Goal: Connect with others: Connect with others

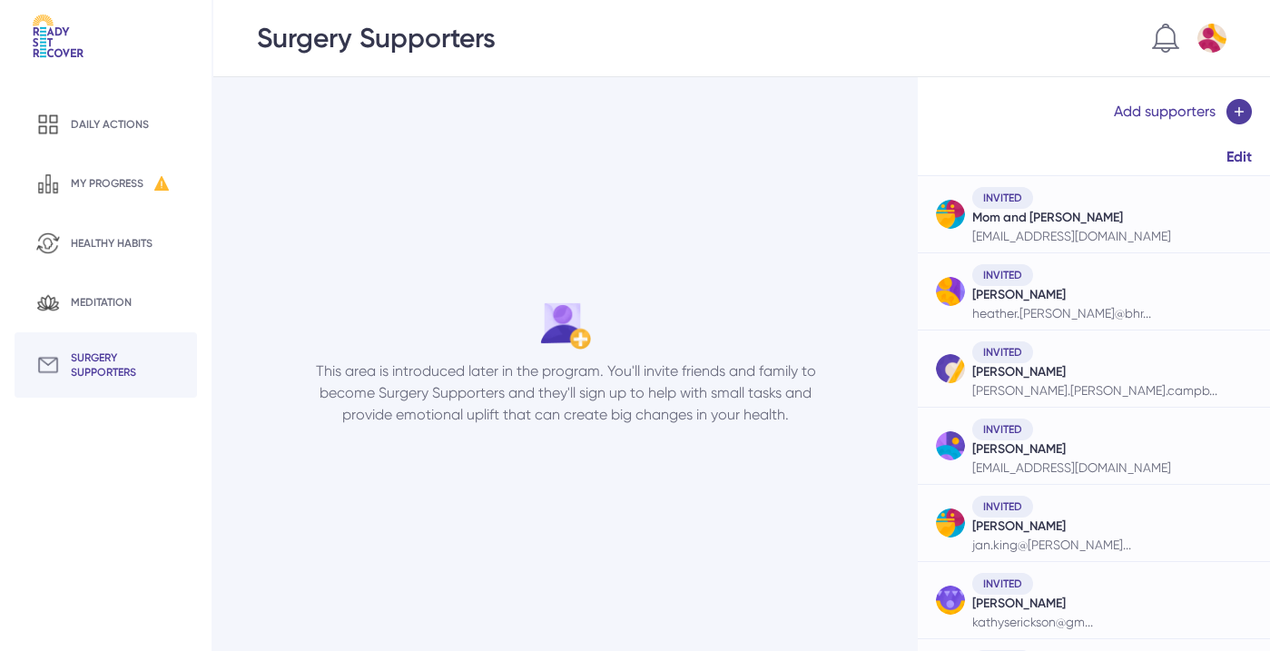
scroll to position [914, 0]
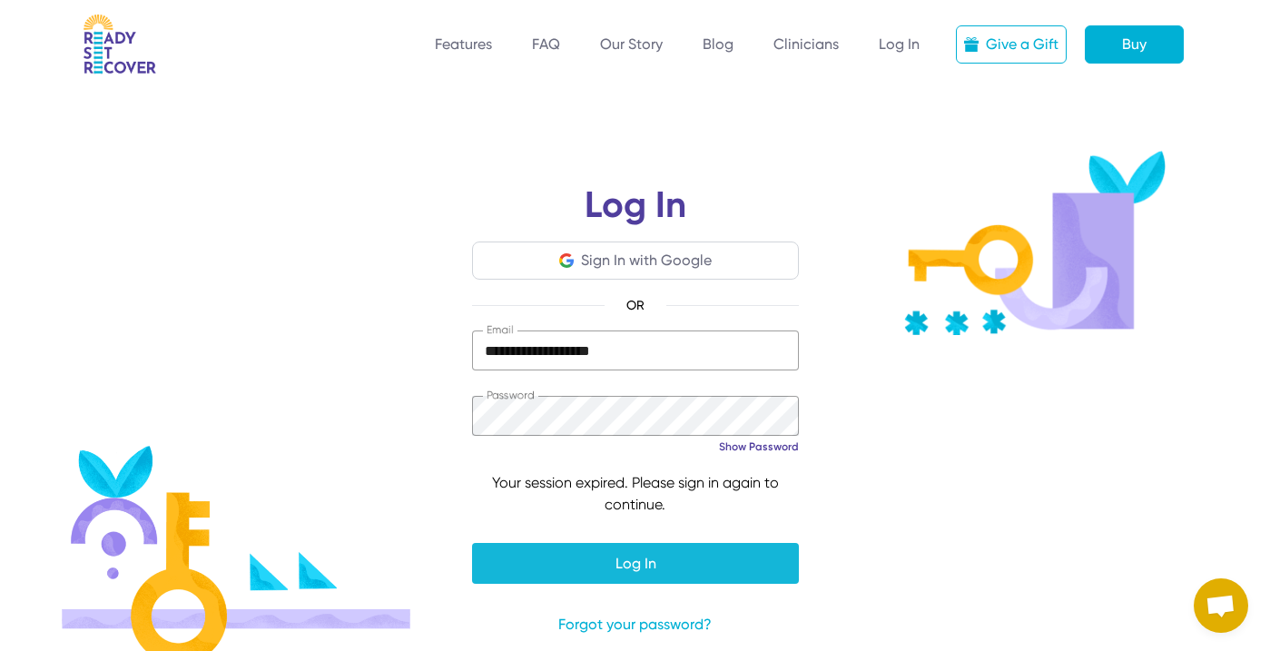
click at [748, 571] on span "submit" at bounding box center [635, 563] width 327 height 44
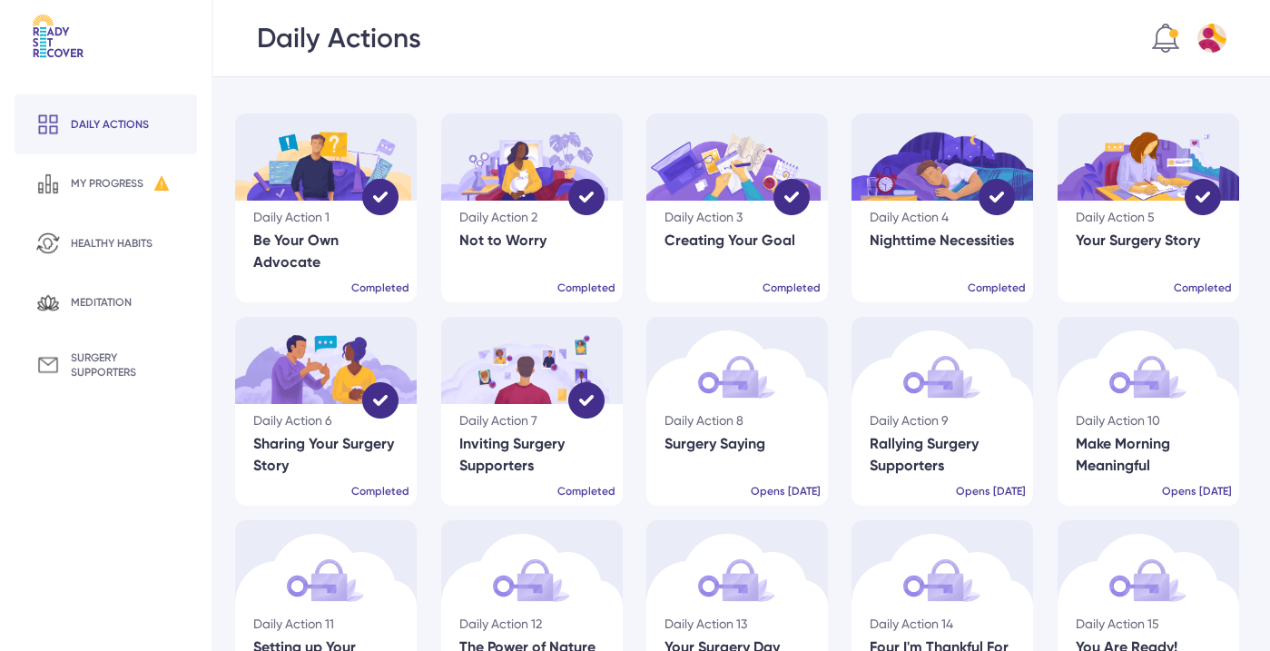
click at [1177, 34] on div at bounding box center [1173, 33] width 9 height 9
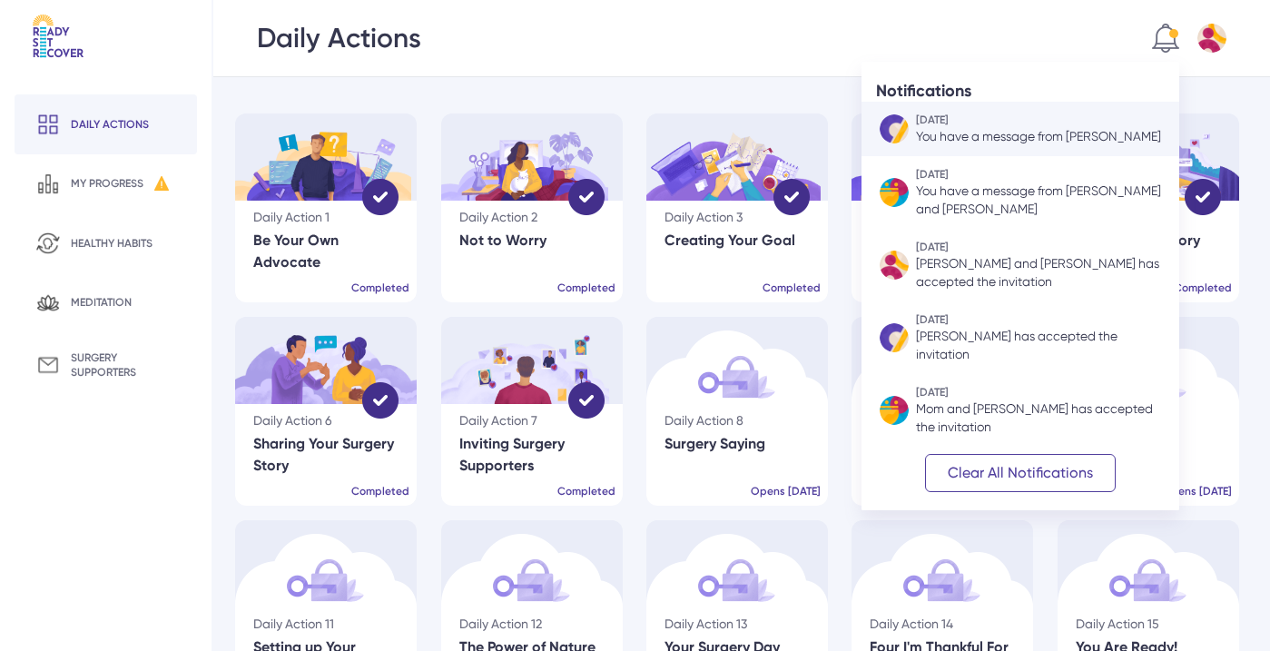
click at [1080, 144] on div "You have a message from Heather Campbell" at bounding box center [1038, 136] width 245 height 18
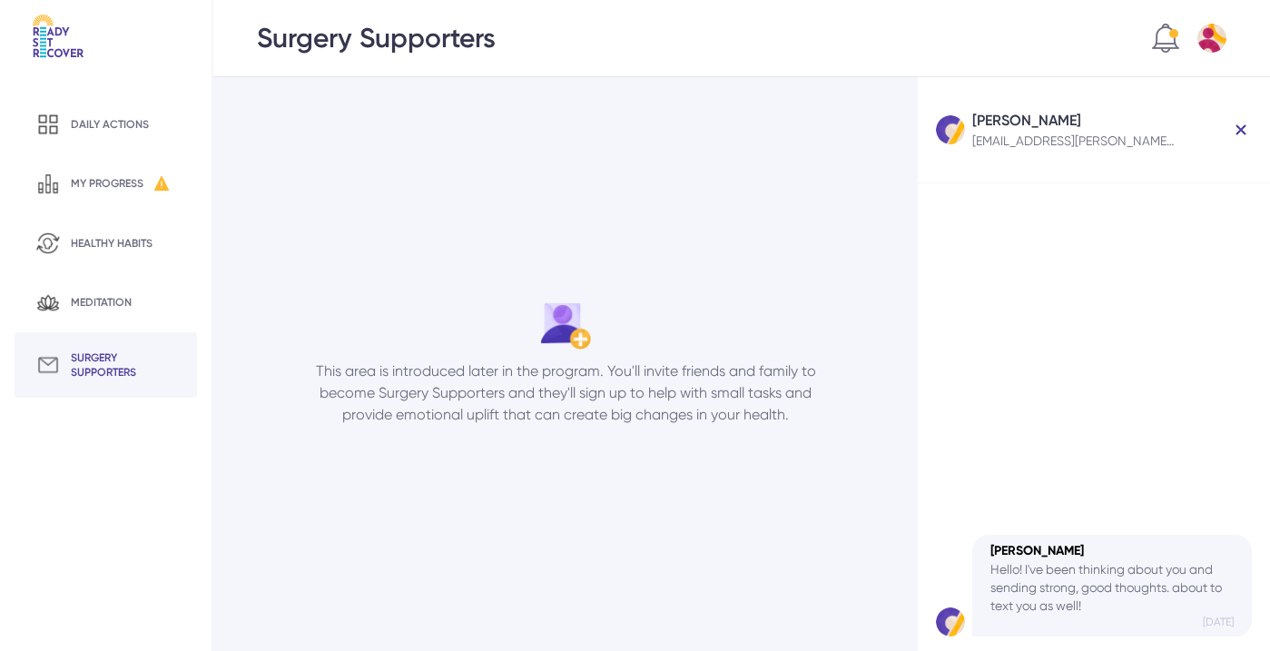
click at [1246, 131] on link at bounding box center [1241, 129] width 22 height 29
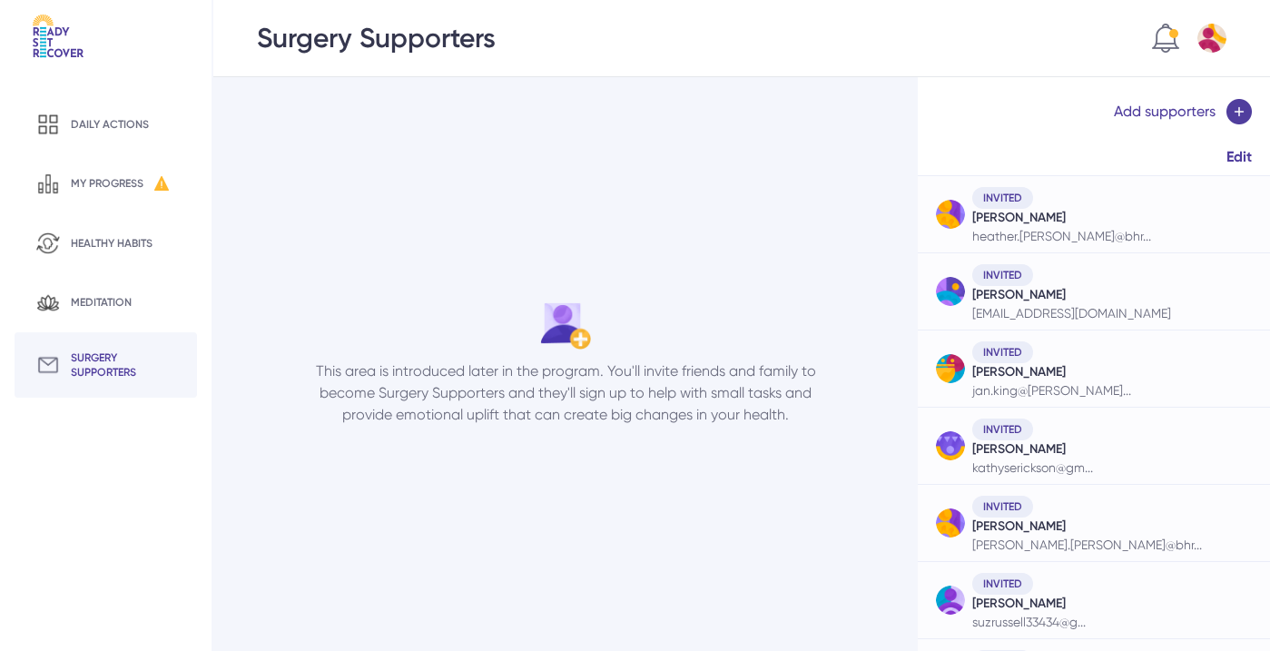
click at [1167, 43] on img at bounding box center [1165, 38] width 27 height 29
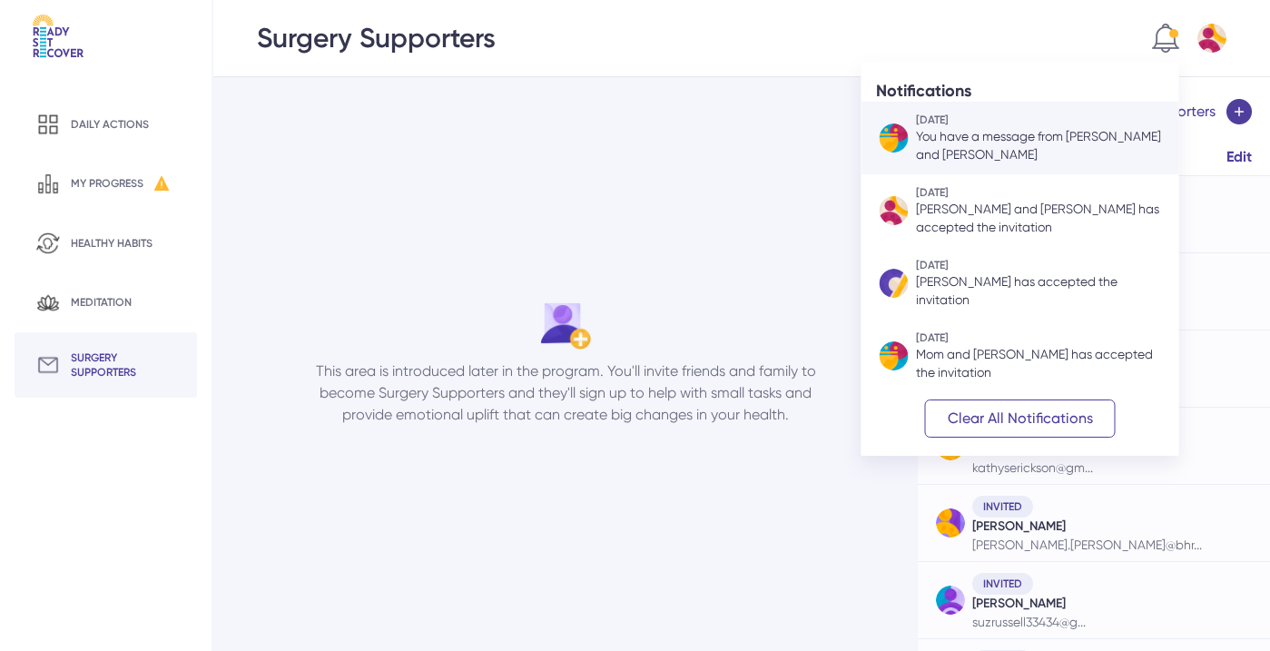
click at [1073, 153] on div "You have a message from Mom and Pete Mason" at bounding box center [1038, 145] width 245 height 36
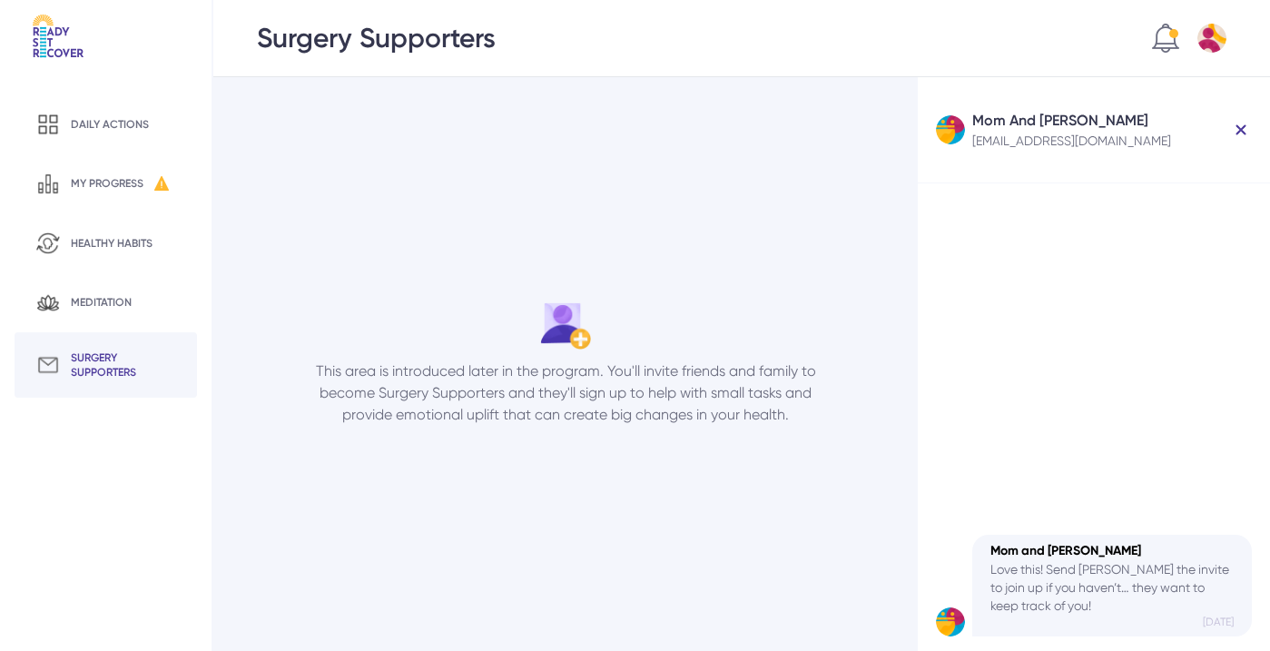
click at [1241, 125] on img at bounding box center [1241, 129] width 11 height 11
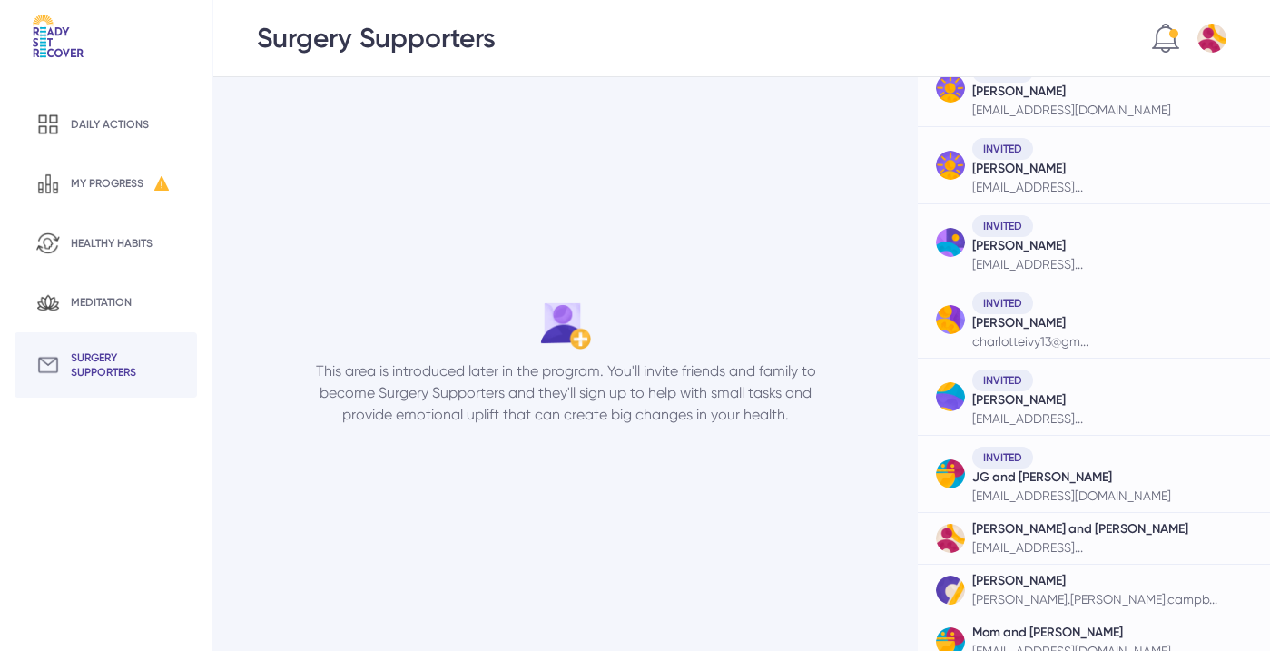
scroll to position [838, 0]
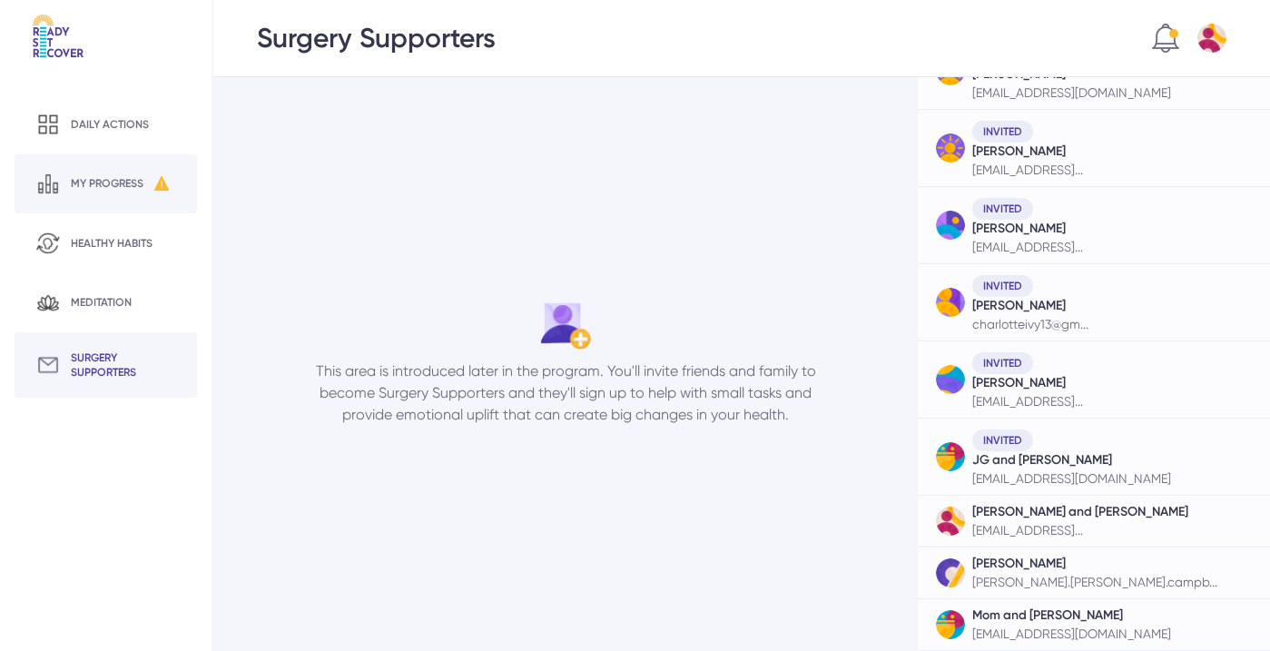
click at [118, 177] on div "my progress" at bounding box center [107, 183] width 73 height 15
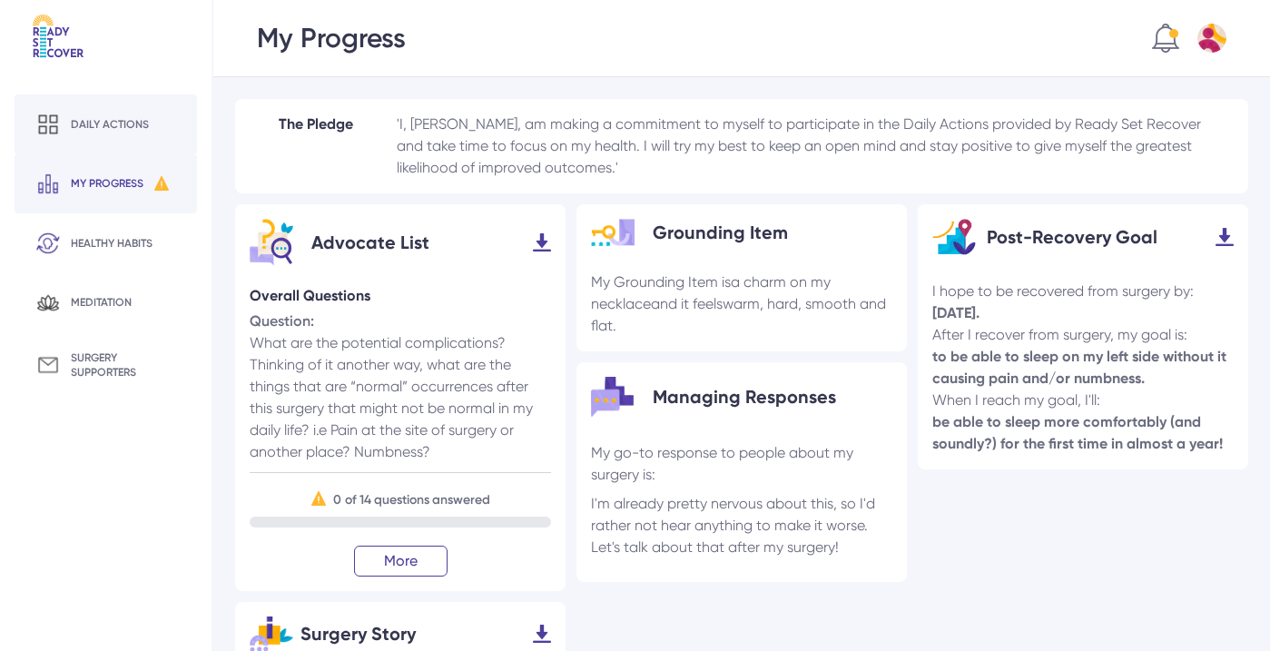
click at [125, 127] on div "Daily actions" at bounding box center [110, 124] width 78 height 15
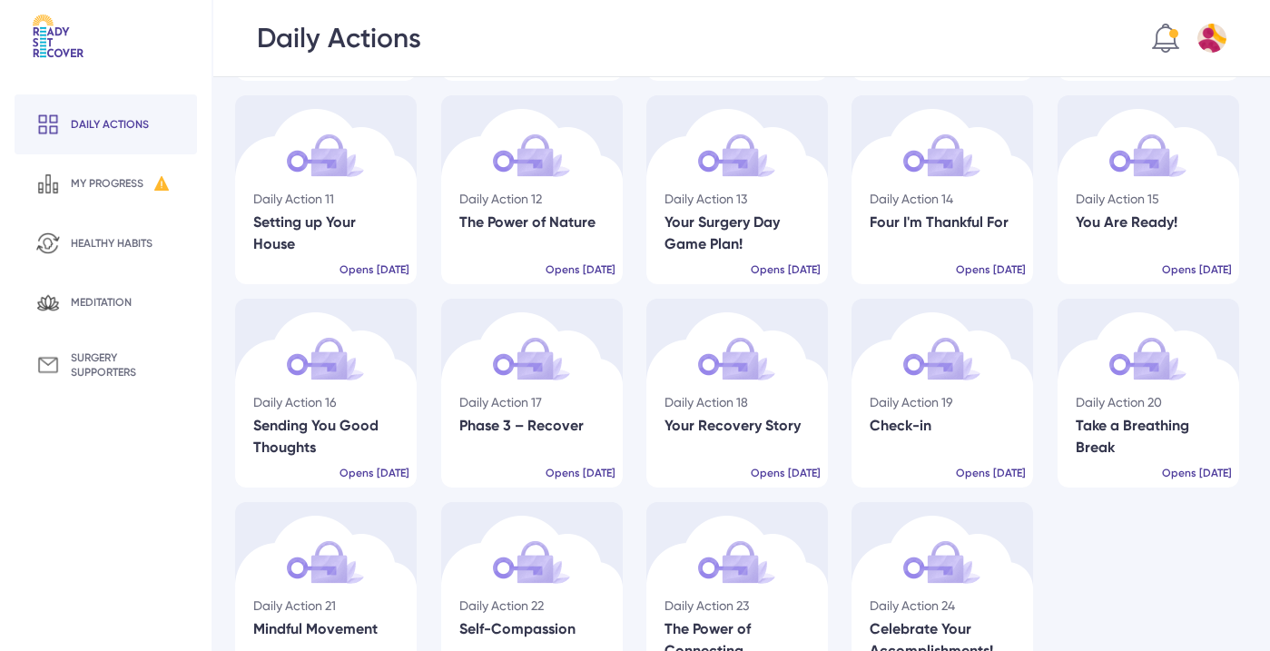
scroll to position [501, 0]
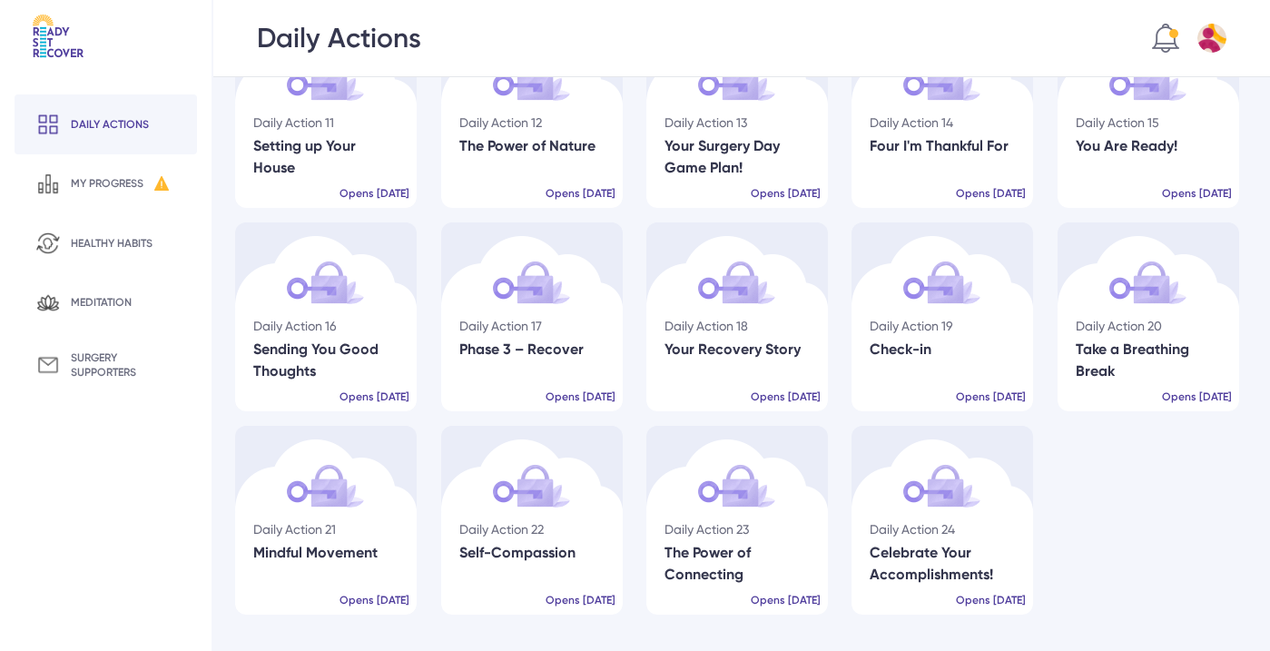
click at [1214, 45] on img at bounding box center [1211, 38] width 29 height 29
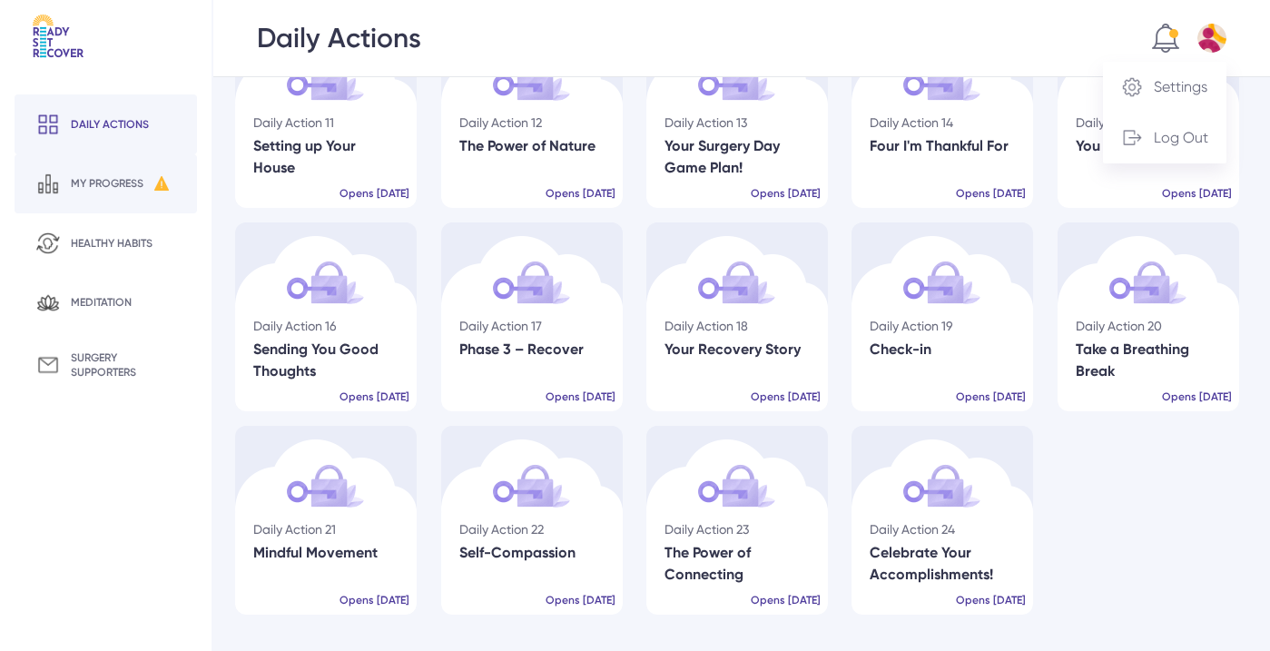
click at [112, 187] on div "my progress" at bounding box center [107, 183] width 73 height 15
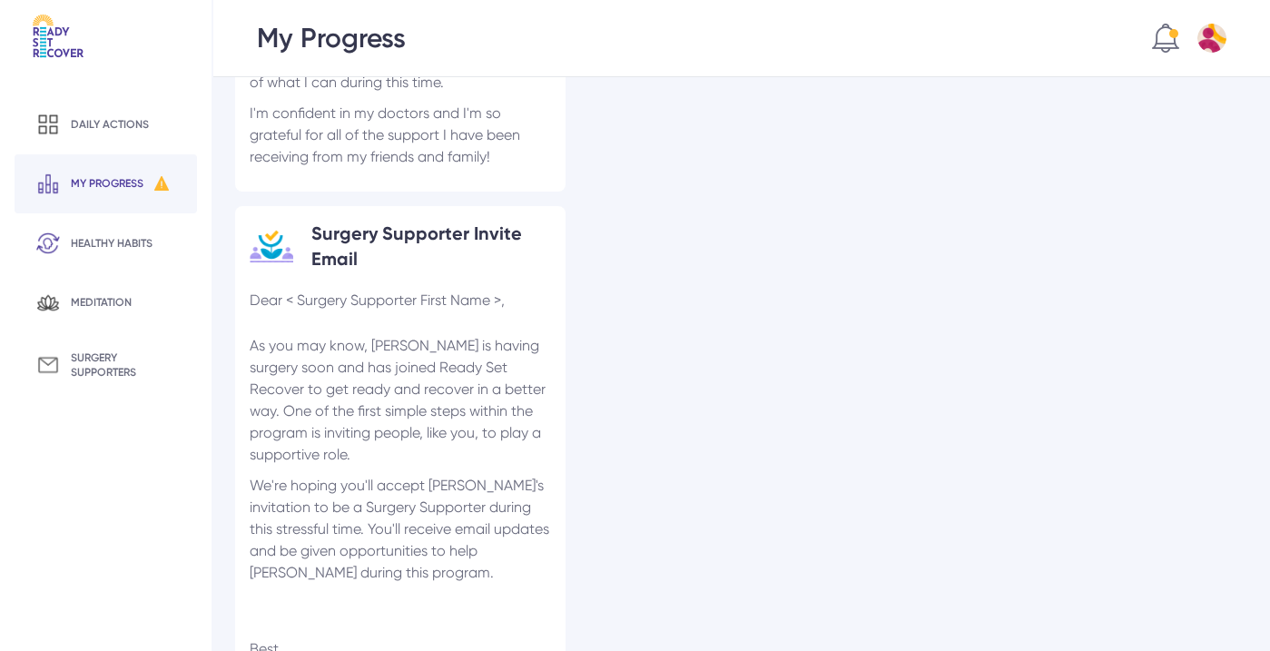
scroll to position [871, 0]
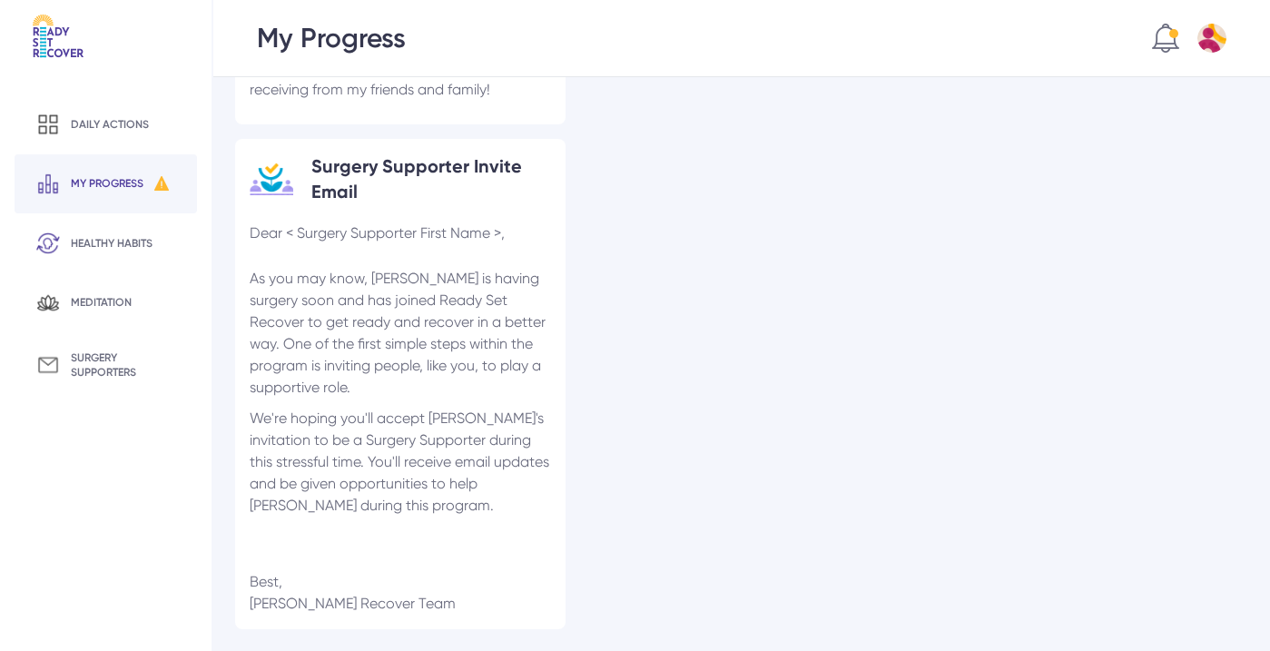
click at [359, 175] on div "Surgery Supporter Invite Email" at bounding box center [431, 178] width 240 height 51
click at [107, 372] on div "surgery supporters" at bounding box center [123, 364] width 105 height 29
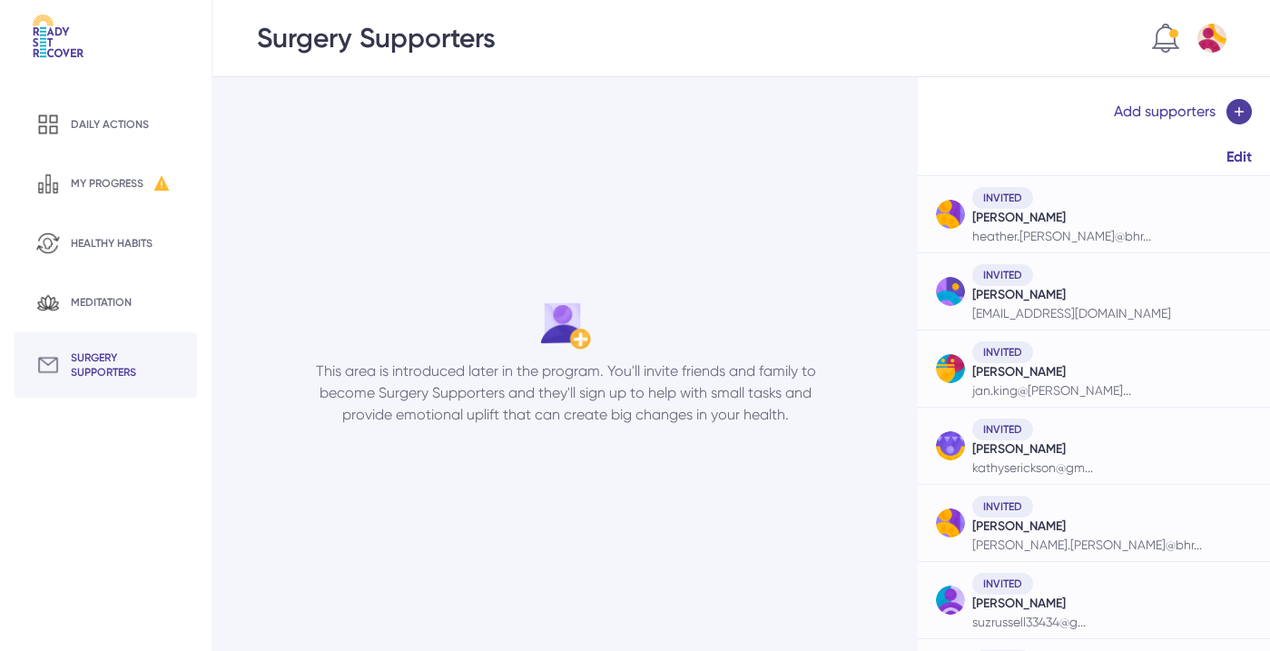
click at [1237, 117] on img at bounding box center [1238, 111] width 25 height 25
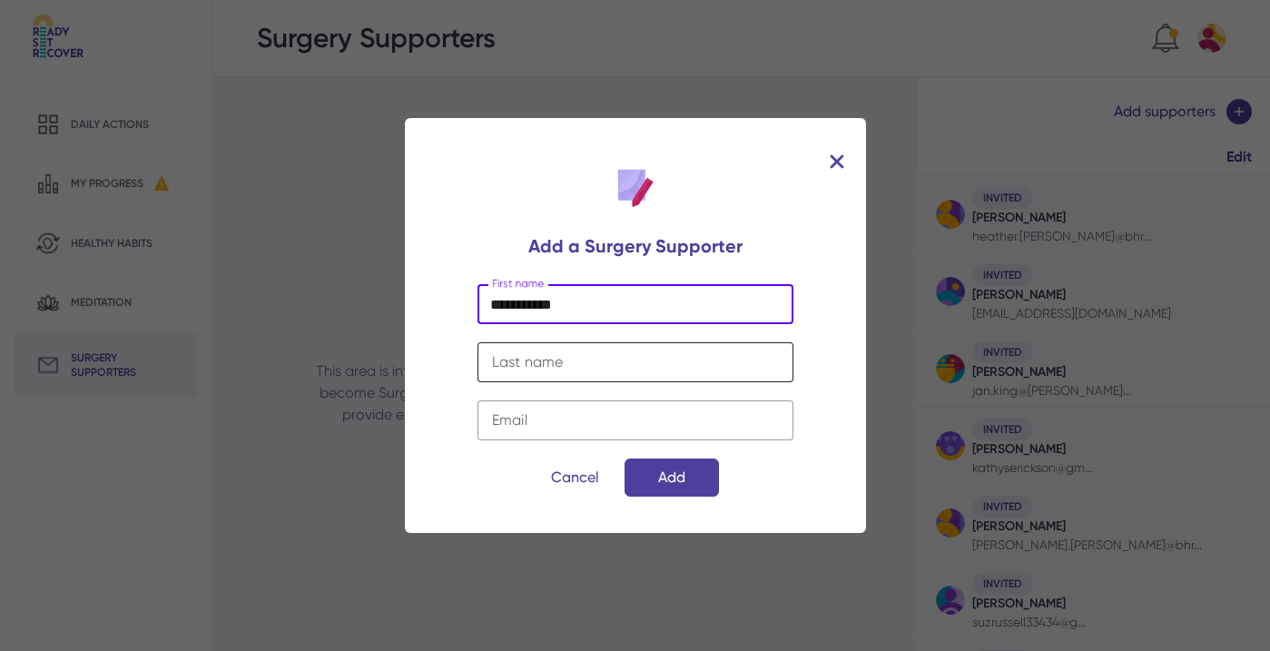
type input "**********"
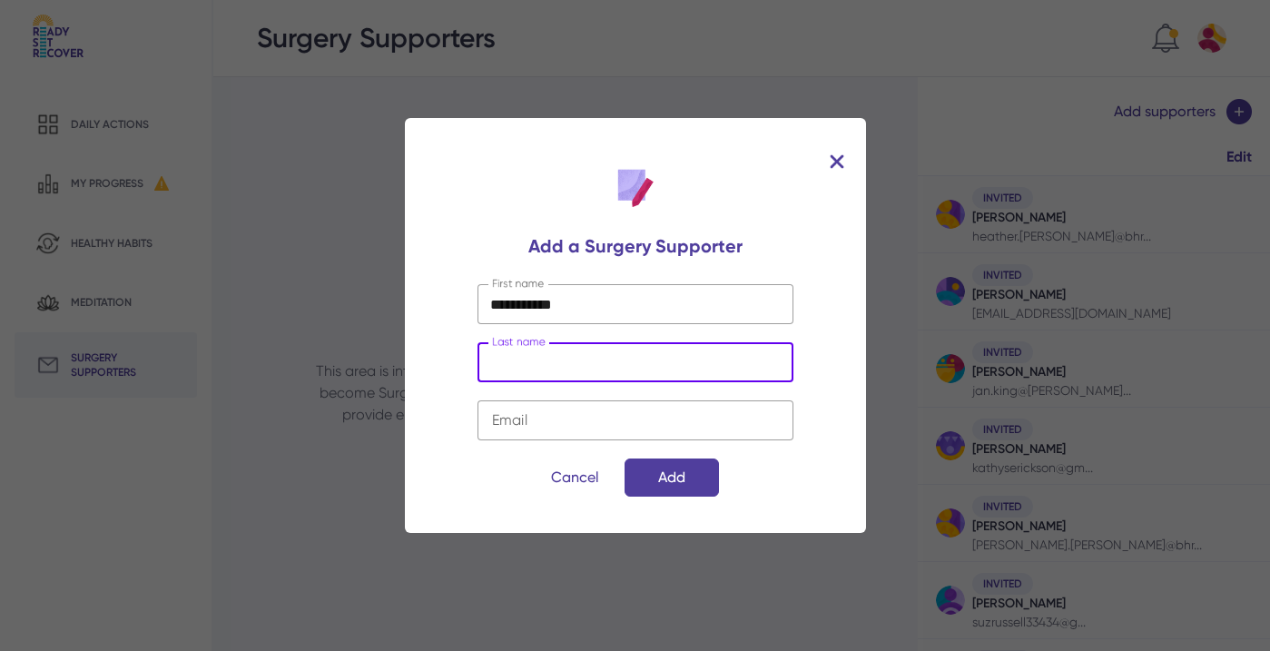
click at [749, 365] on input "text" at bounding box center [636, 362] width 316 height 40
type input "******"
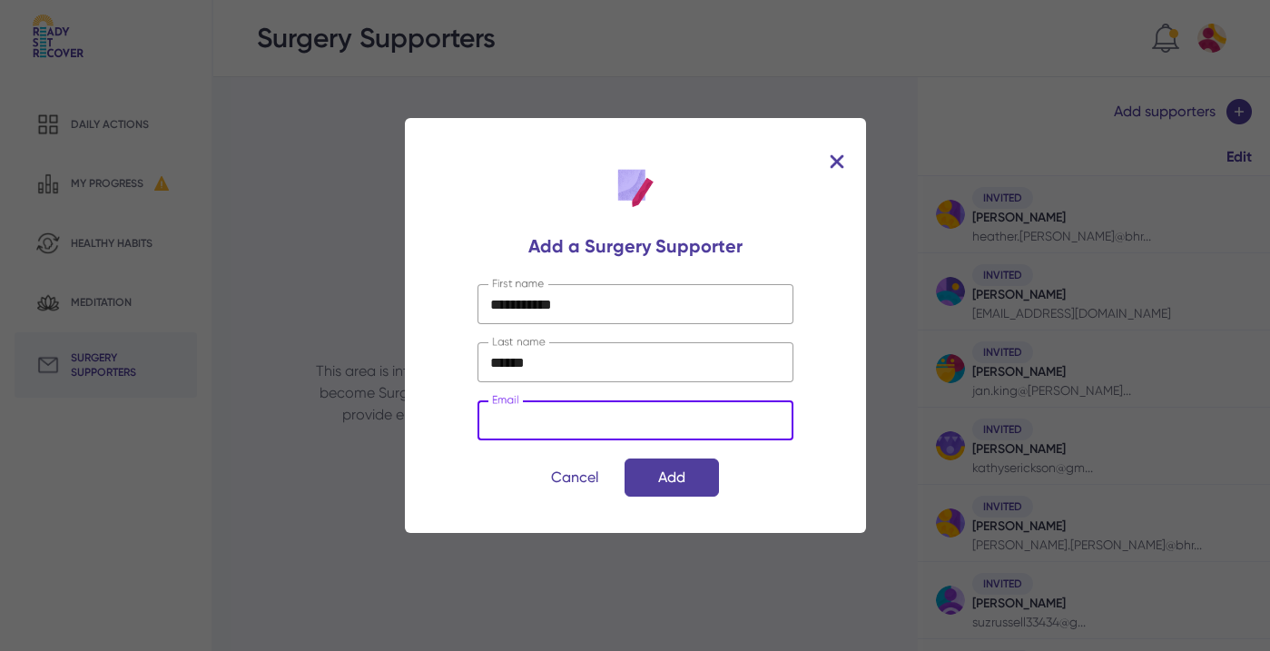
click at [645, 428] on input "email" at bounding box center [636, 420] width 316 height 40
type input "**********"
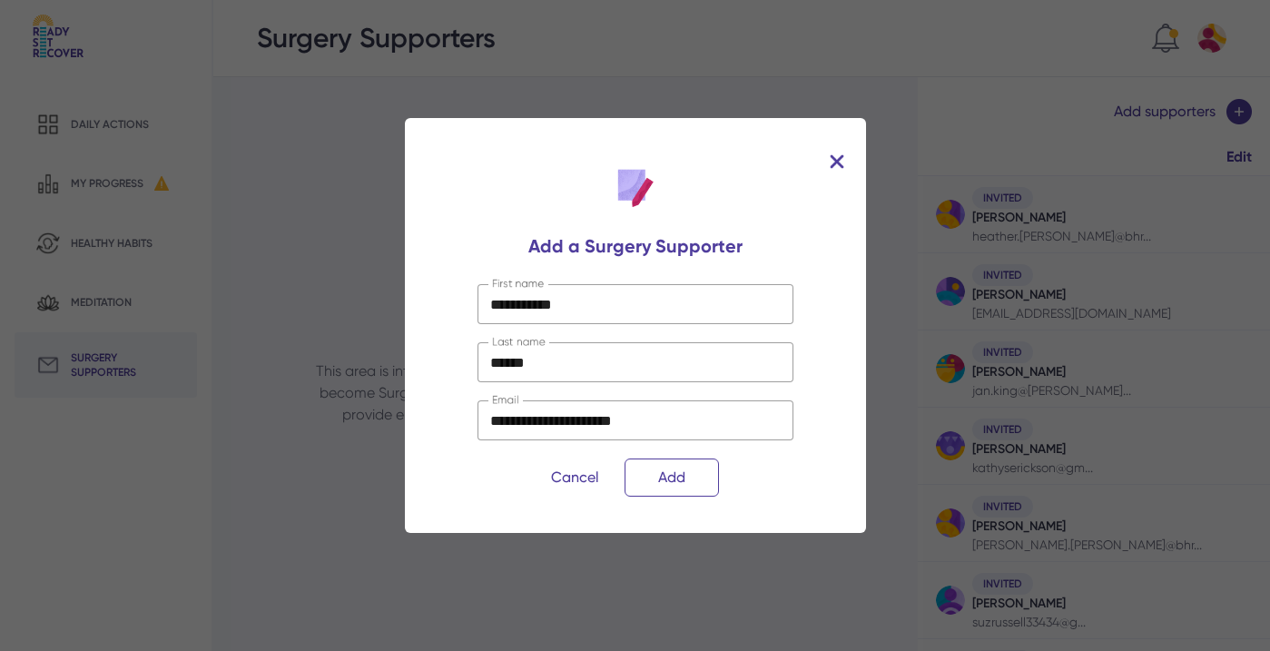
click at [696, 483] on div "Add" at bounding box center [672, 477] width 94 height 38
